Goal: Find specific page/section: Find specific page/section

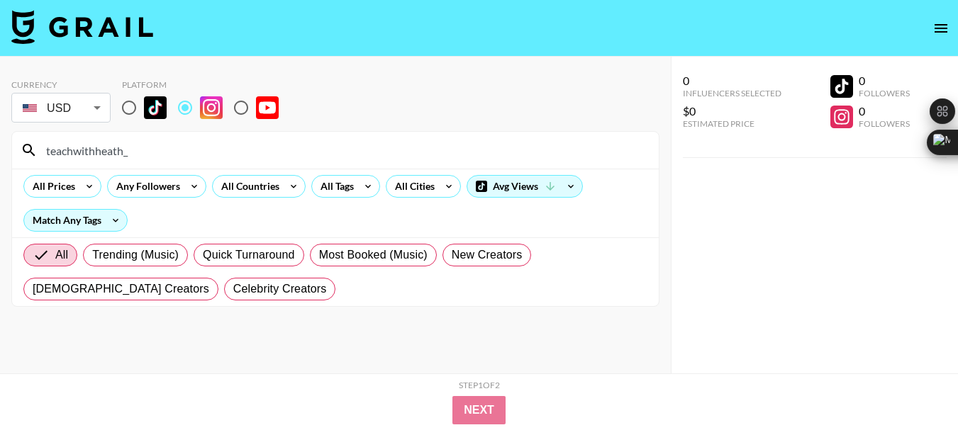
click at [93, 153] on input "teachwithheath_" at bounding box center [344, 150] width 612 height 23
type input "mrsmunchsmunchkins"
click at [107, 157] on input "mrsmunchsmunchkins" at bounding box center [344, 150] width 612 height 23
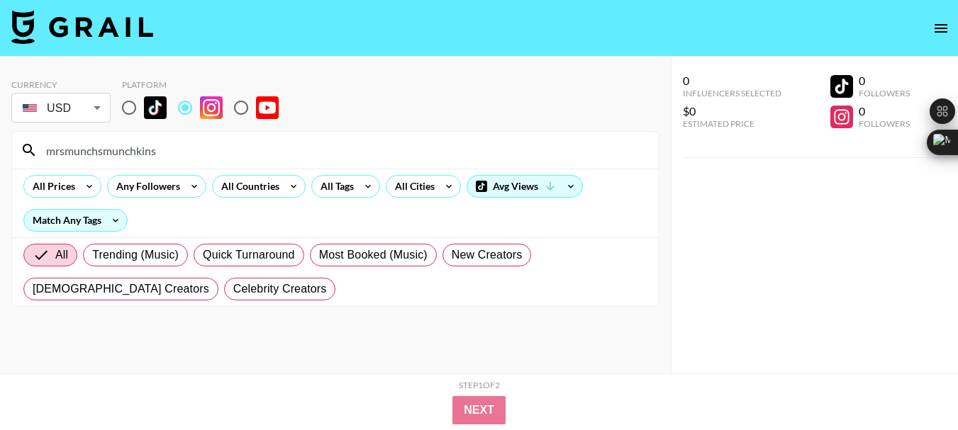
click at [107, 156] on input "mrsmunchsmunchkins" at bounding box center [344, 150] width 612 height 23
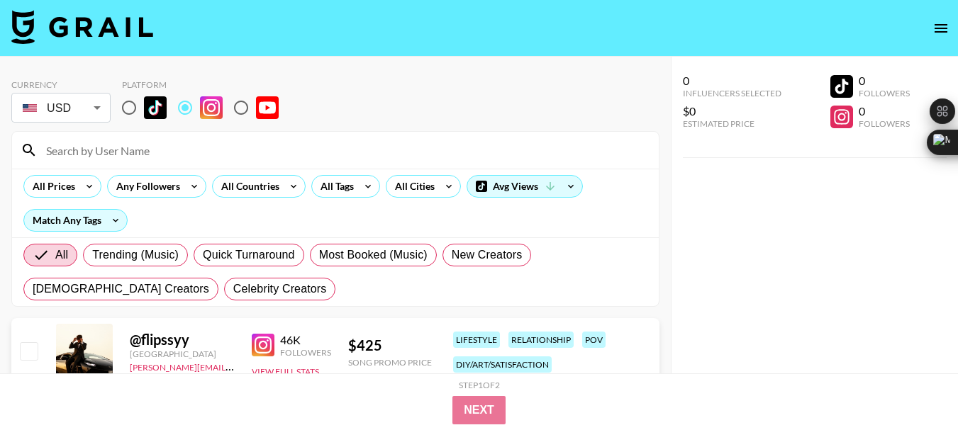
paste input "hannabethh__"
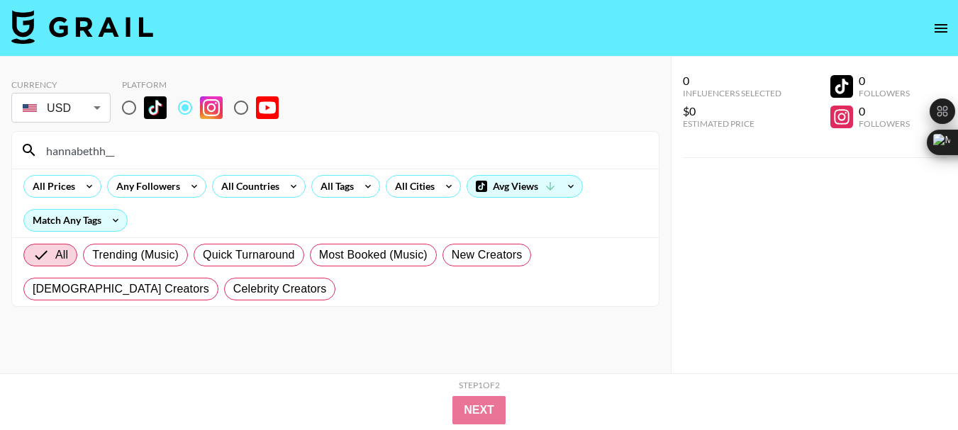
type input "hannabethh__"
click at [74, 157] on input "hannabethh__" at bounding box center [344, 150] width 612 height 23
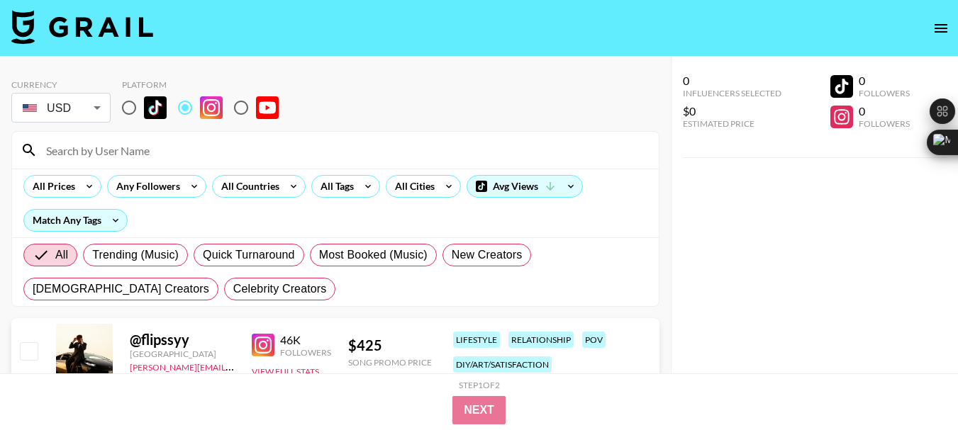
paste input "craftaycorner"
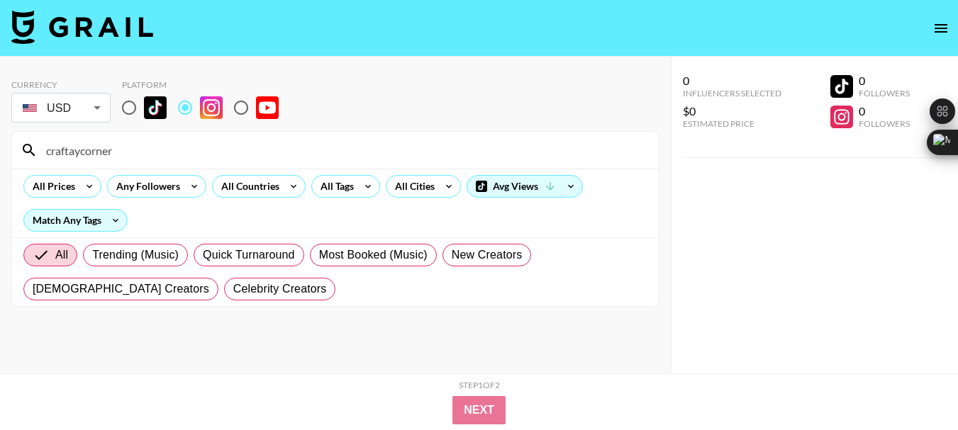
type input "craftaycorner"
click at [90, 151] on input "craftaycorner" at bounding box center [344, 150] width 612 height 23
click at [90, 152] on input "craftaycorner" at bounding box center [344, 150] width 612 height 23
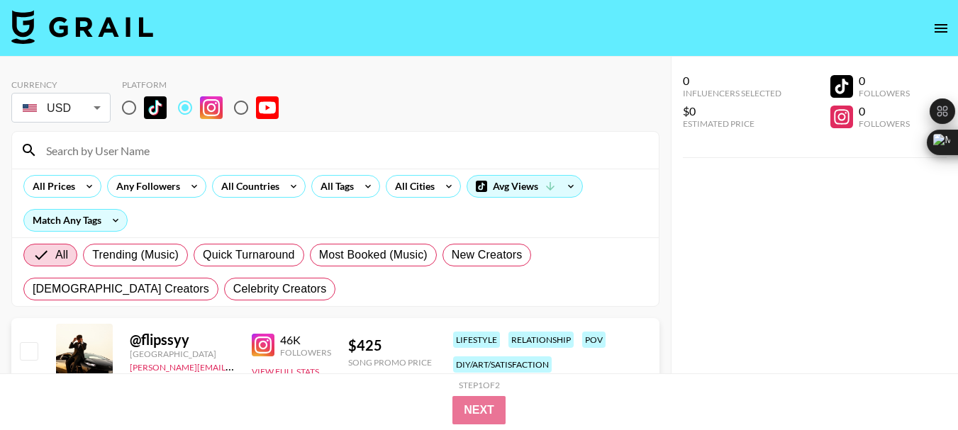
paste input "lifewlittlelearners"
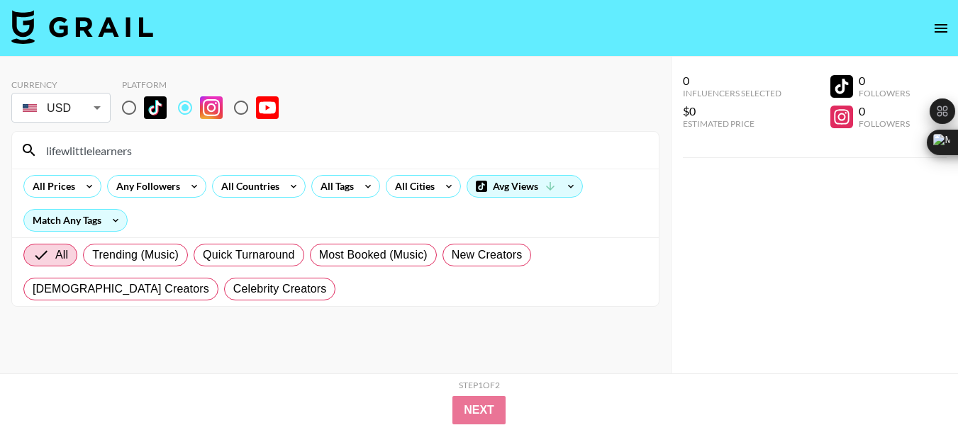
type input "lifewlittlelearners"
click at [96, 155] on input "lifewlittlelearners" at bounding box center [344, 150] width 612 height 23
click at [96, 153] on input "lifewlittlelearners" at bounding box center [344, 150] width 612 height 23
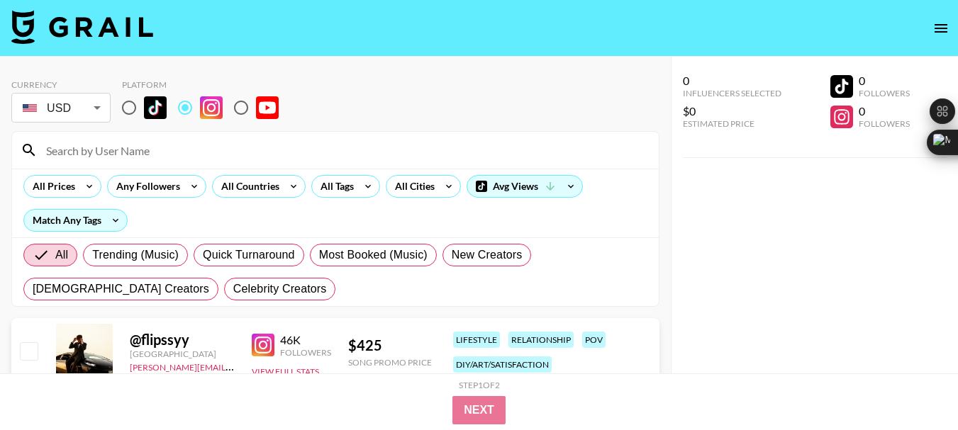
paste input "rambosphotos"
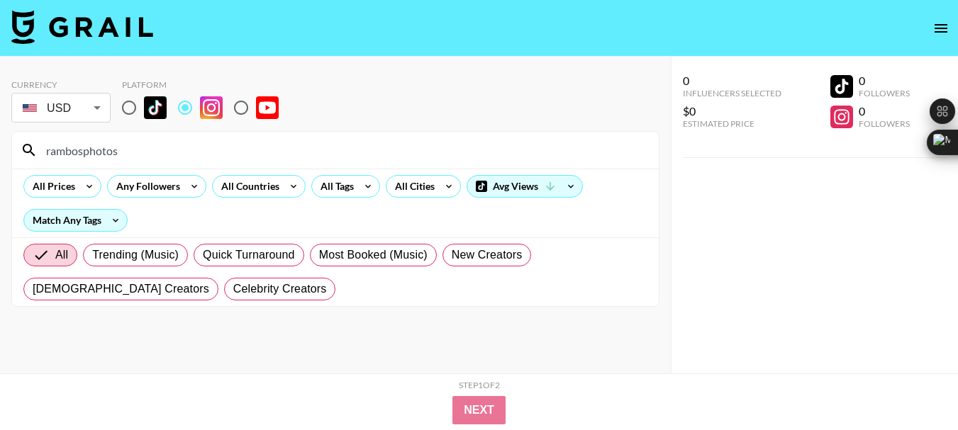
type input "rambosphotos"
